Goal: Task Accomplishment & Management: Use online tool/utility

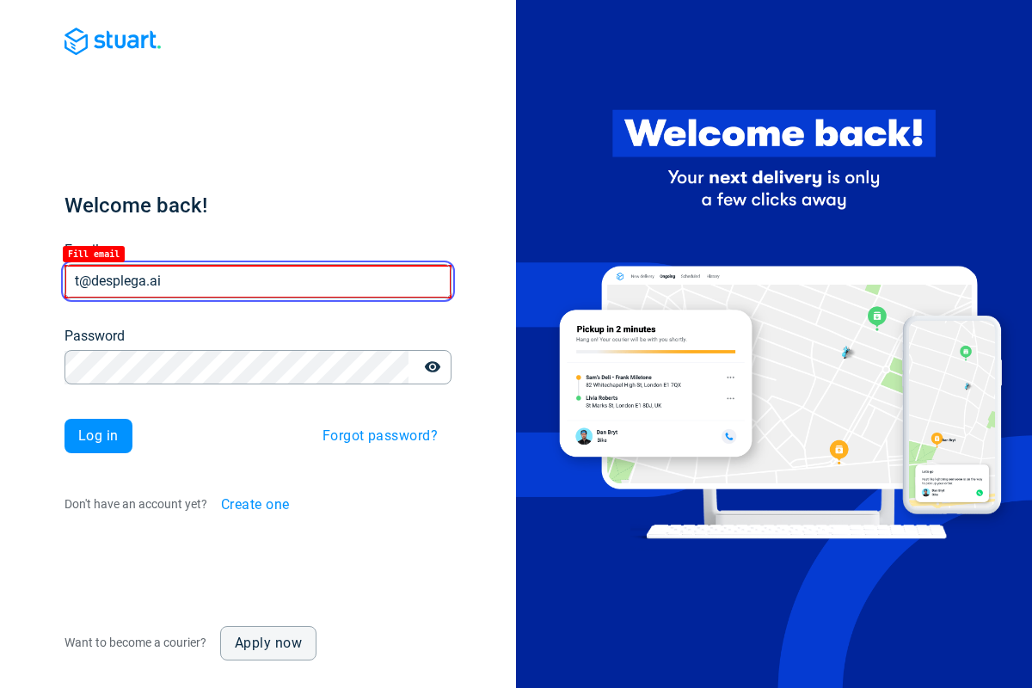
type input "t@desplega.ai"
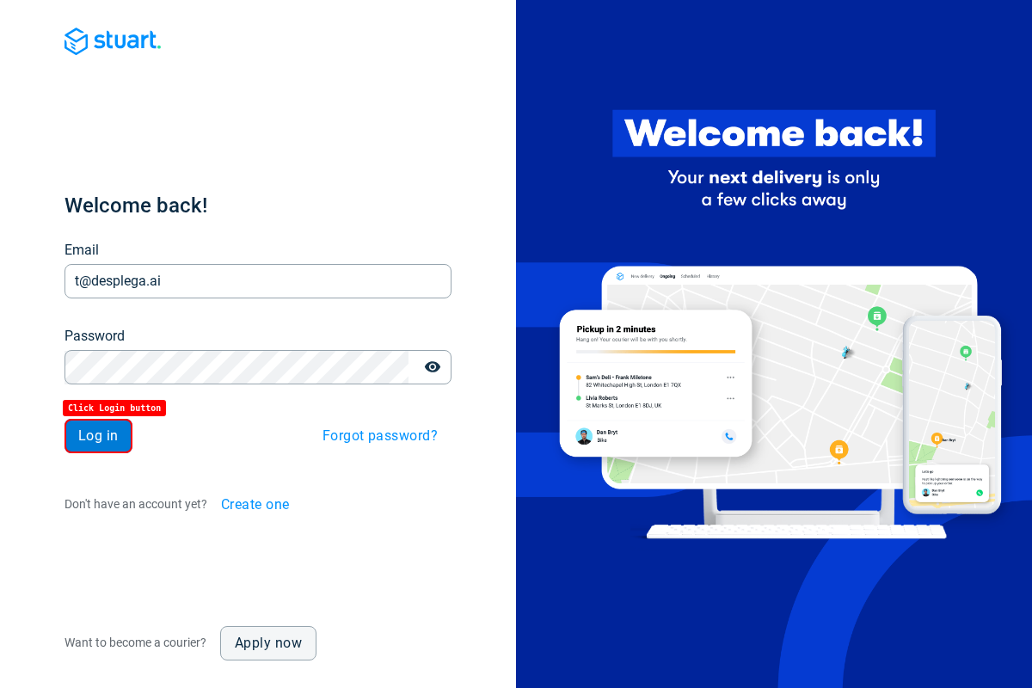
click at [98, 436] on span "Log in" at bounding box center [98, 436] width 40 height 14
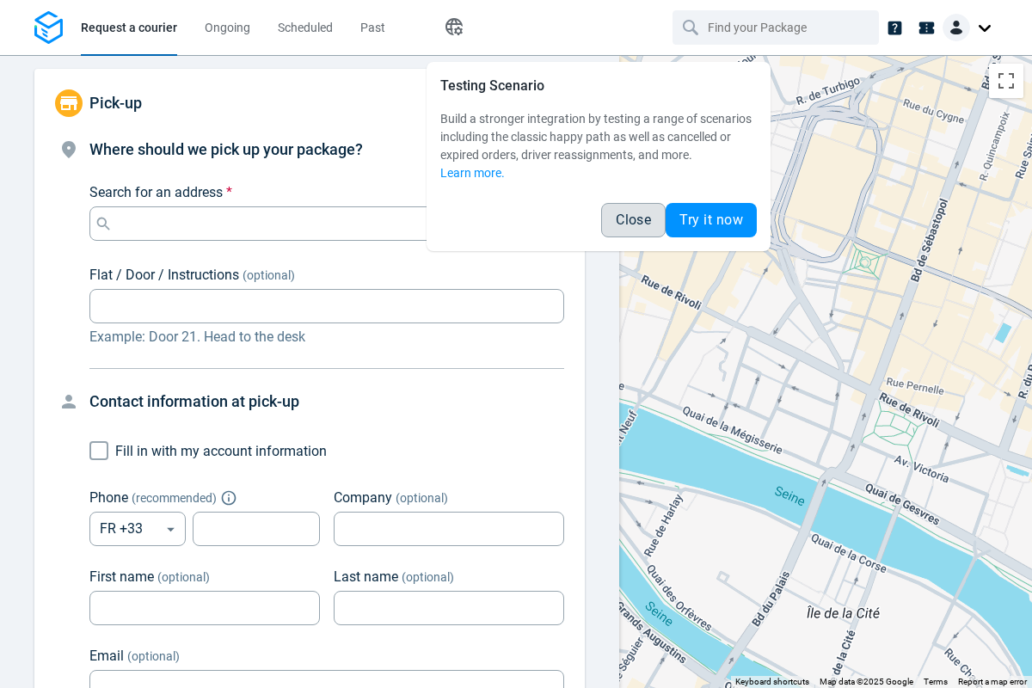
click at [633, 220] on span "Close" at bounding box center [633, 220] width 35 height 14
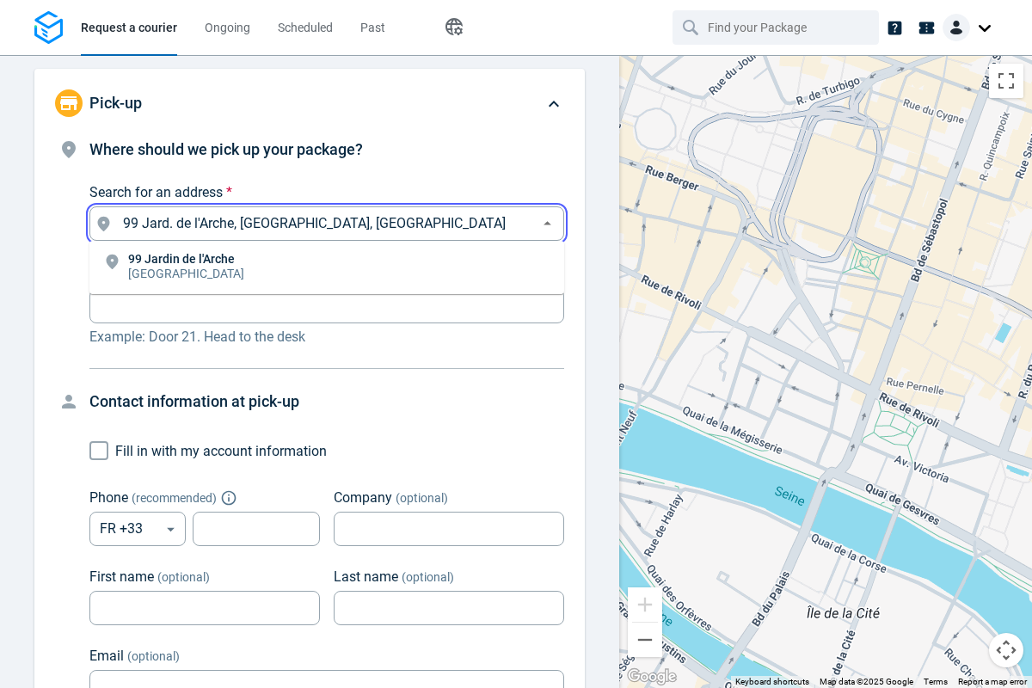
click at [327, 268] on li "[STREET_ADDRESS]" at bounding box center [326, 268] width 475 height 40
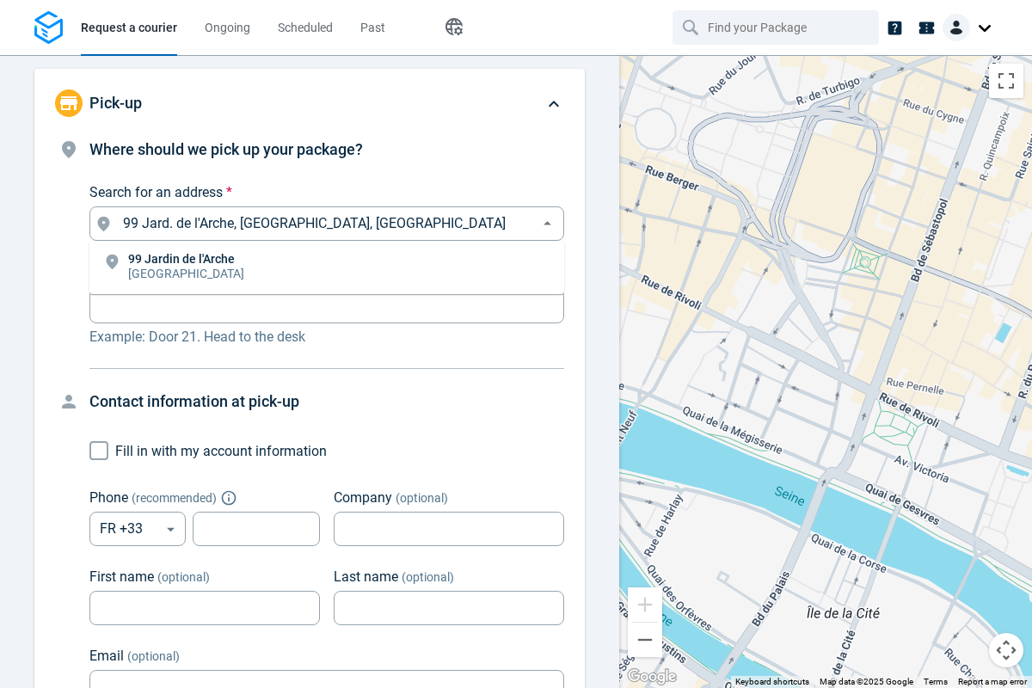
type input "99 Jard. de l'Arche, [GEOGRAPHIC_DATA], [GEOGRAPHIC_DATA]"
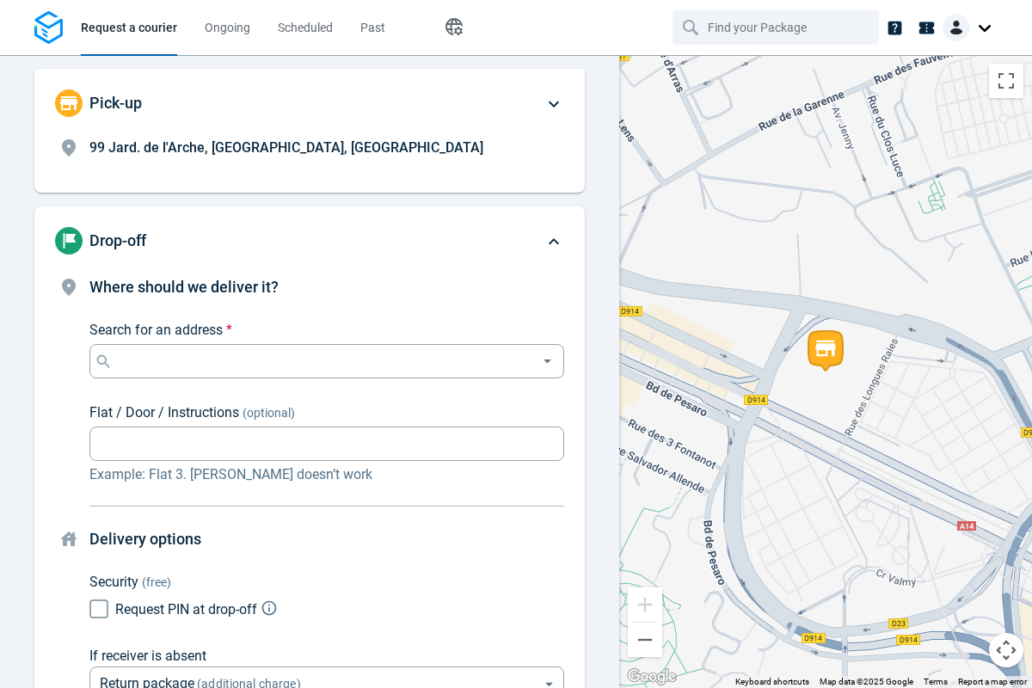
scroll to position [131, 0]
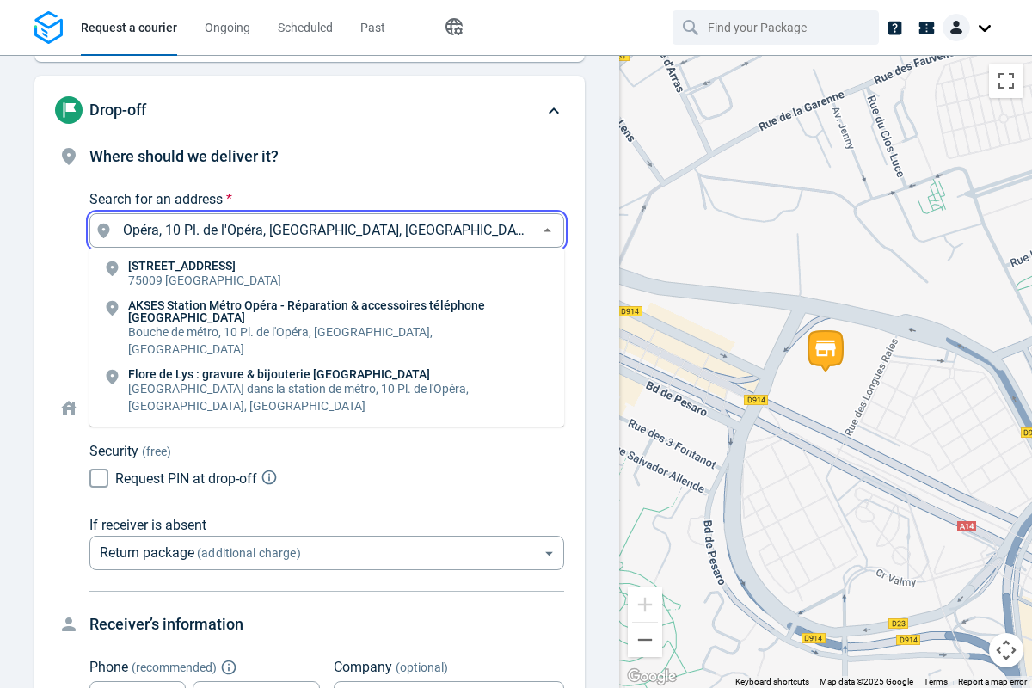
click at [327, 274] on li "[STREET_ADDRESS]" at bounding box center [326, 275] width 475 height 40
type input "10 Pl. de l'Opéra, [GEOGRAPHIC_DATA], [GEOGRAPHIC_DATA]"
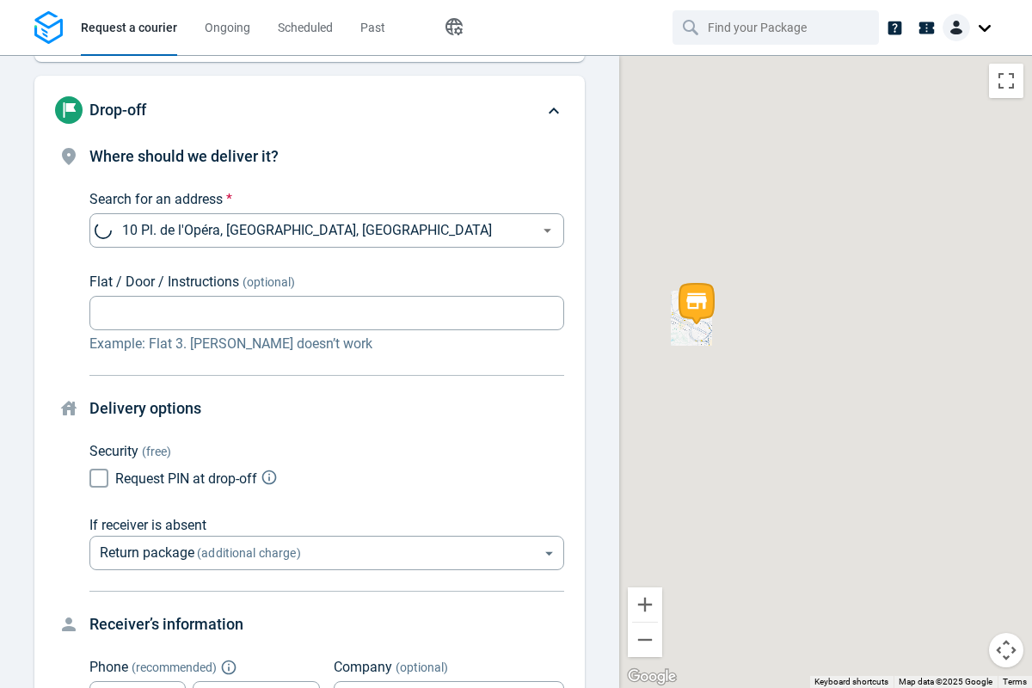
click at [327, 372] on body "Request a courier Ongoing Scheduled Past Happy Path Pick-up 99 Jard. de l'Arche…" at bounding box center [516, 344] width 1032 height 688
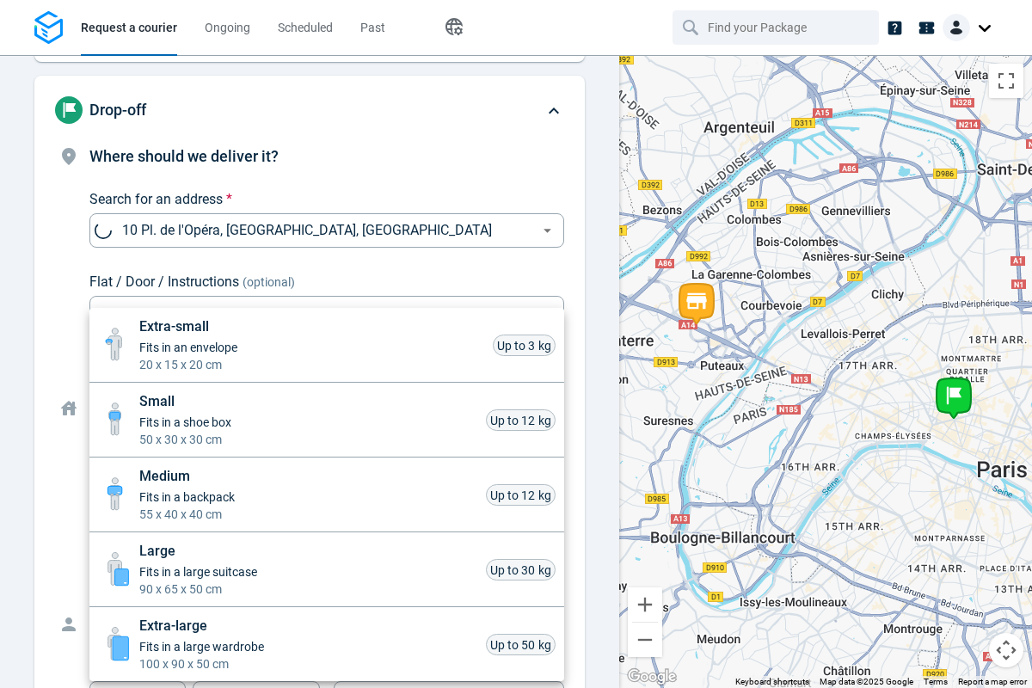
scroll to position [758, 0]
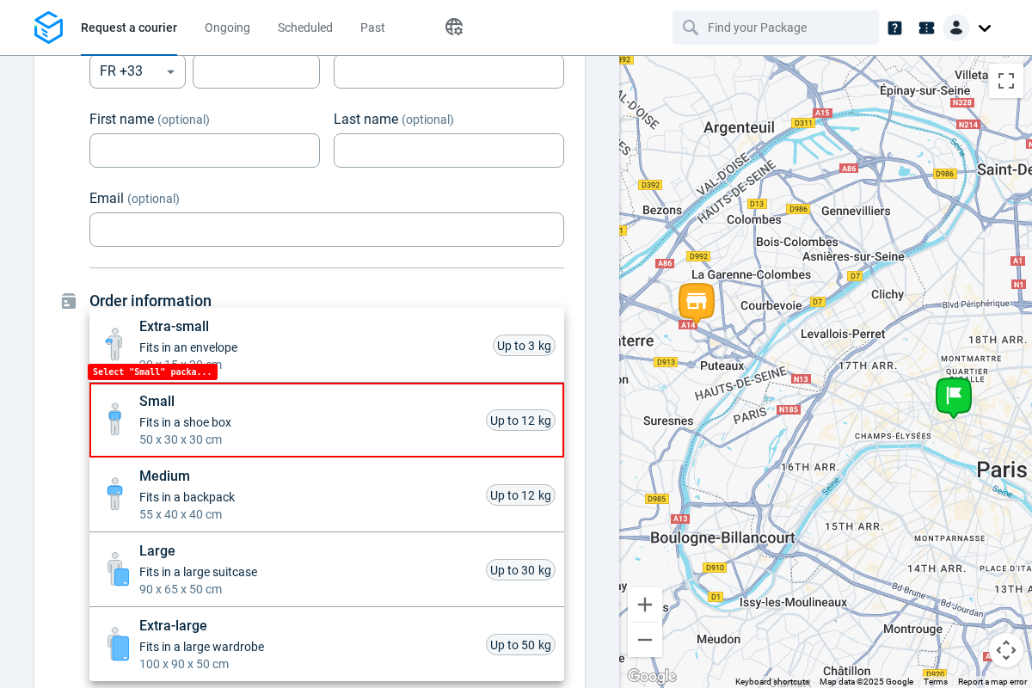
click at [327, 420] on li "Small Fits in a shoe box 50 x 30 x 30 cm Up to 12 kg" at bounding box center [326, 420] width 475 height 75
type input "small"
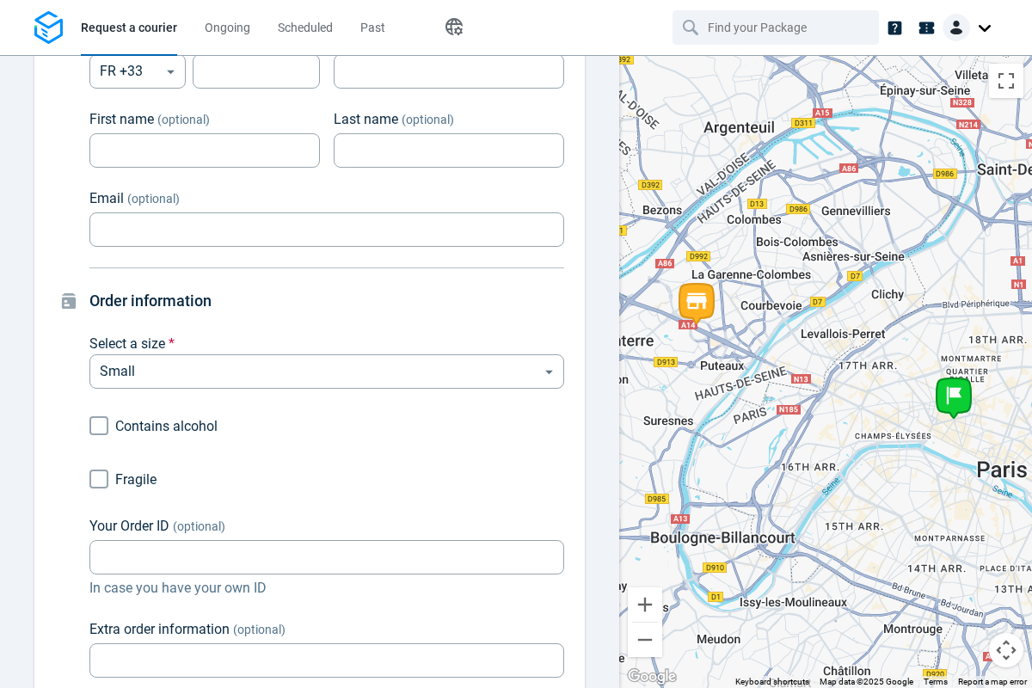
click at [88, 479] on div at bounding box center [516, 344] width 1032 height 688
click at [88, 479] on input "Fragile" at bounding box center [88, 479] width 11 height 11
checkbox input "true"
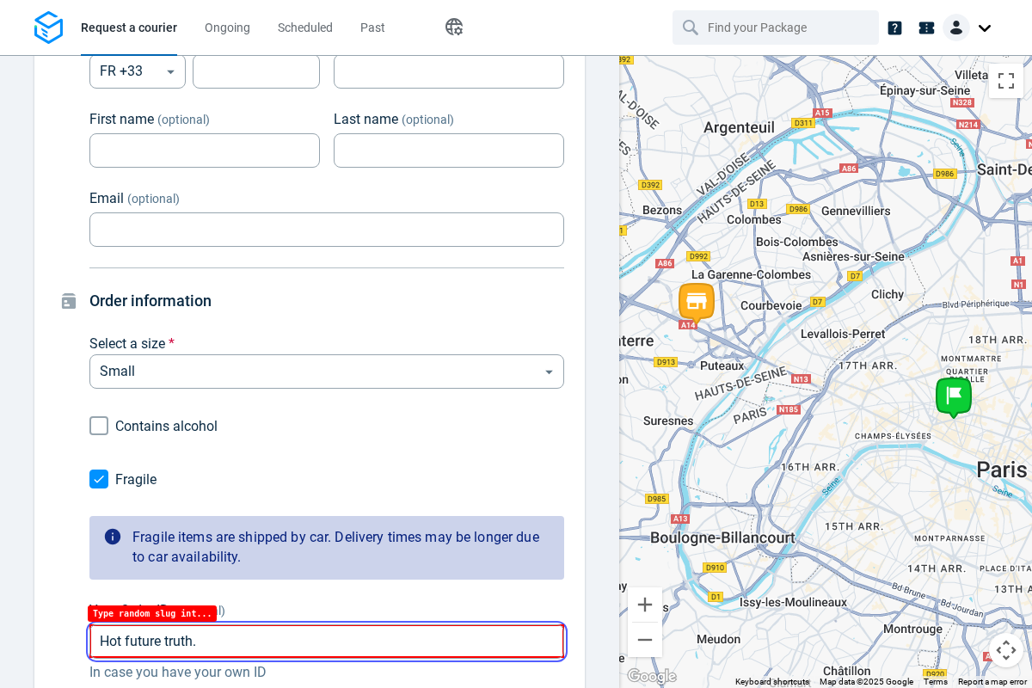
type input "Hot future truth."
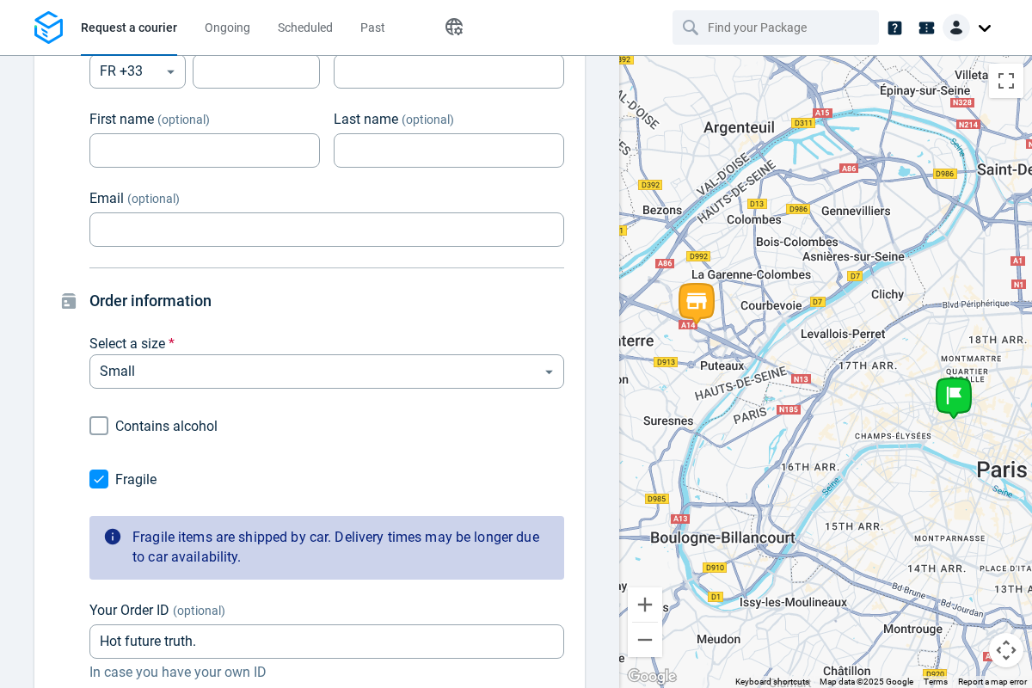
scroll to position [1435, 0]
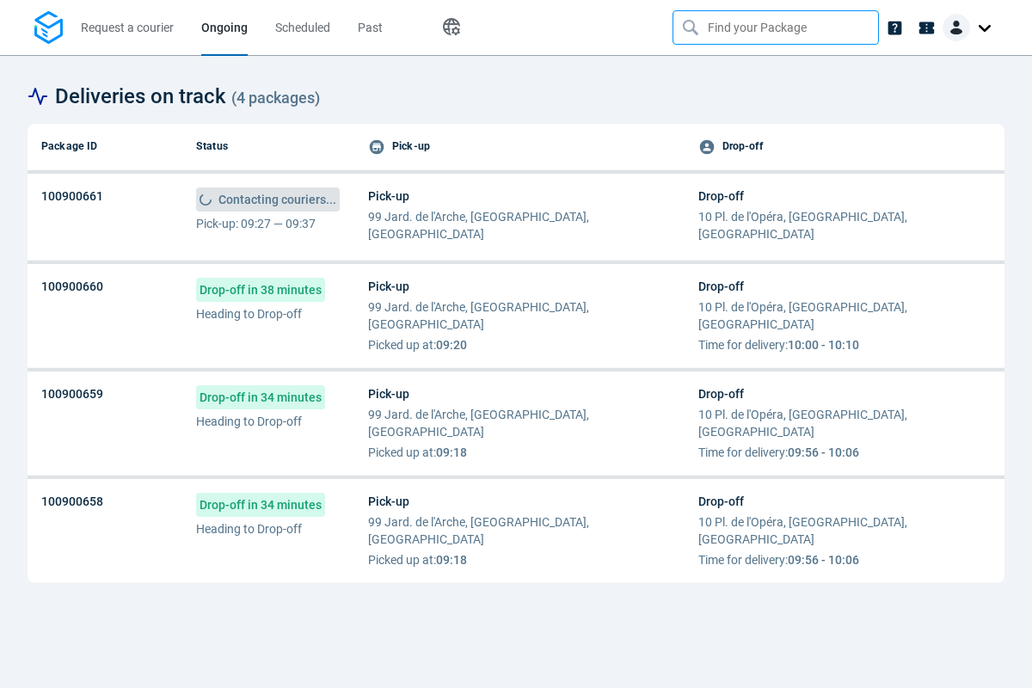
type input "Hot future truth."
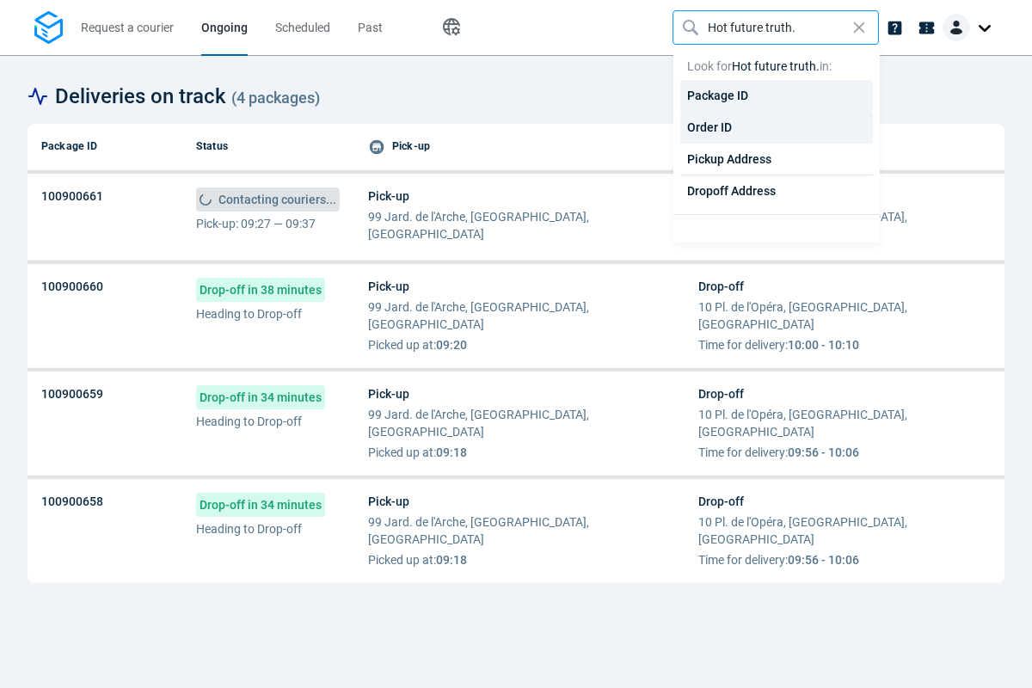
click at [777, 127] on div "Order ID" at bounding box center [777, 128] width 193 height 32
